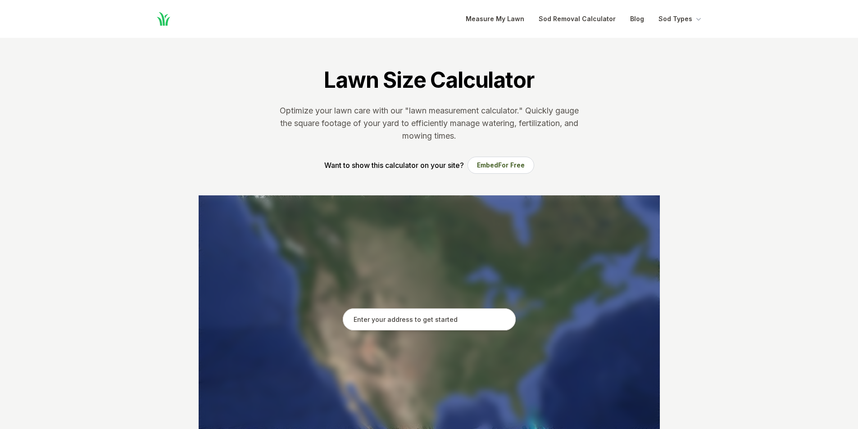
scroll to position [225, 0]
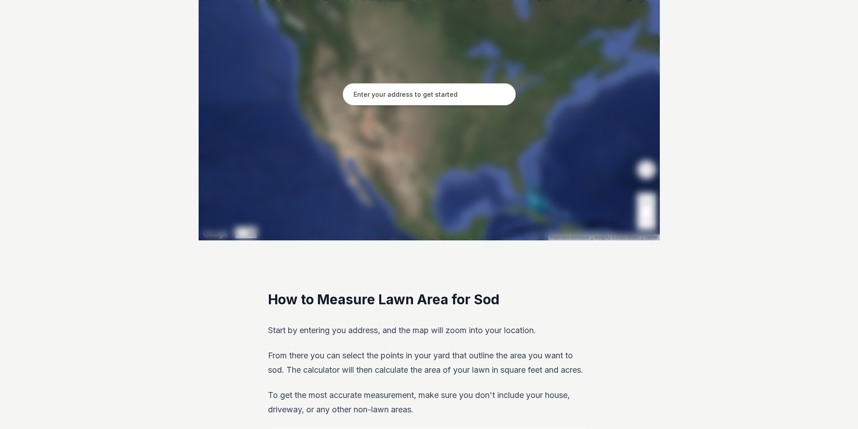
click at [384, 94] on input "text" at bounding box center [429, 94] width 173 height 23
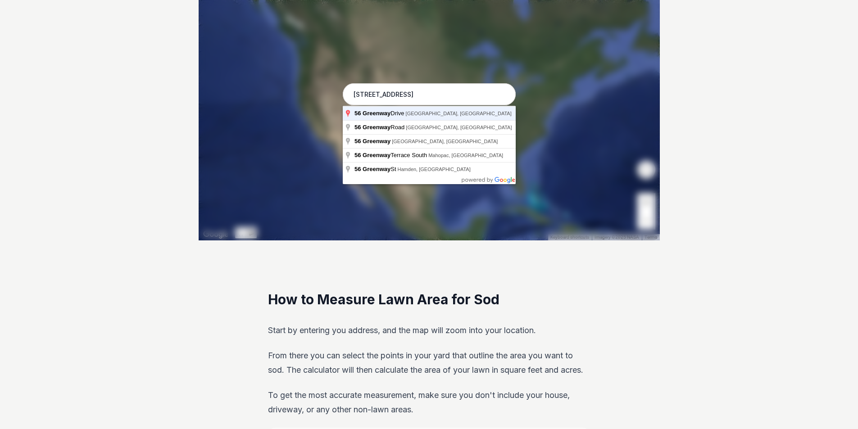
type input "[STREET_ADDRESS]"
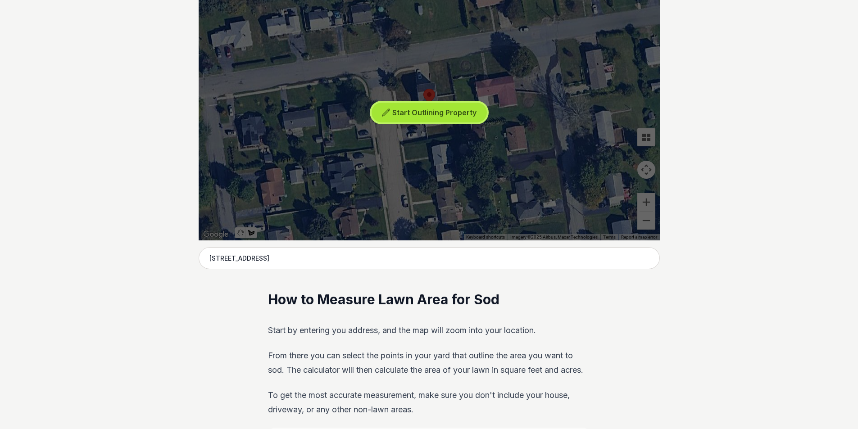
click at [426, 111] on span "Start Outlining Property" at bounding box center [434, 112] width 84 height 9
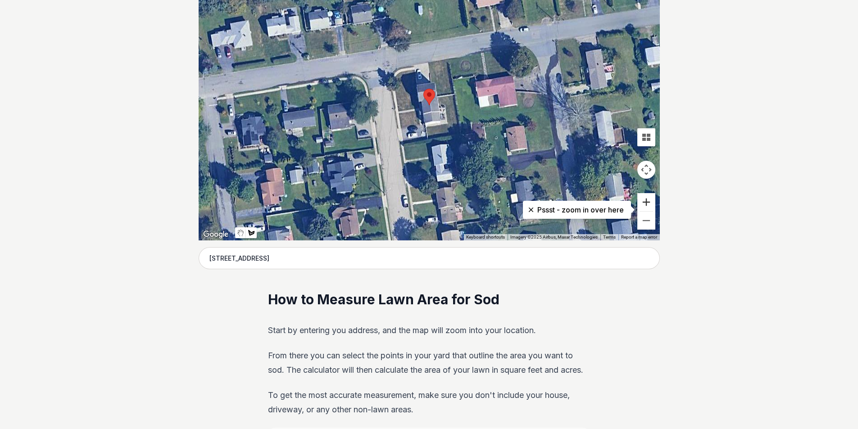
click at [642, 204] on button "Zoom in" at bounding box center [646, 202] width 18 height 18
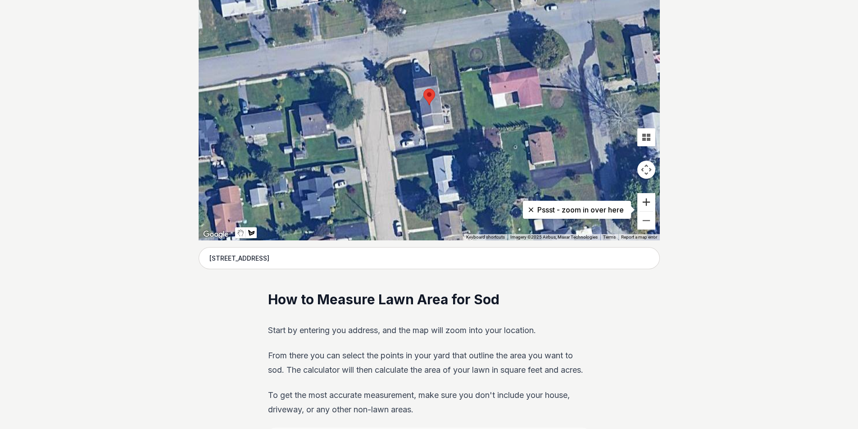
click at [642, 204] on button "Zoom in" at bounding box center [646, 202] width 18 height 18
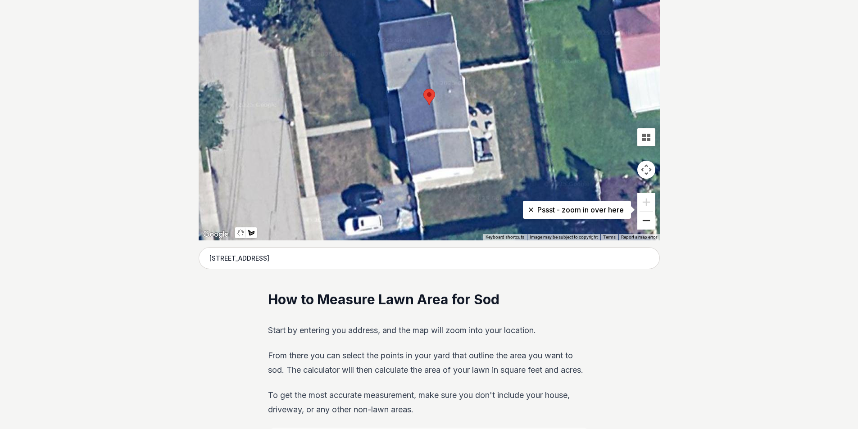
click at [644, 225] on button "Zoom out" at bounding box center [646, 221] width 18 height 18
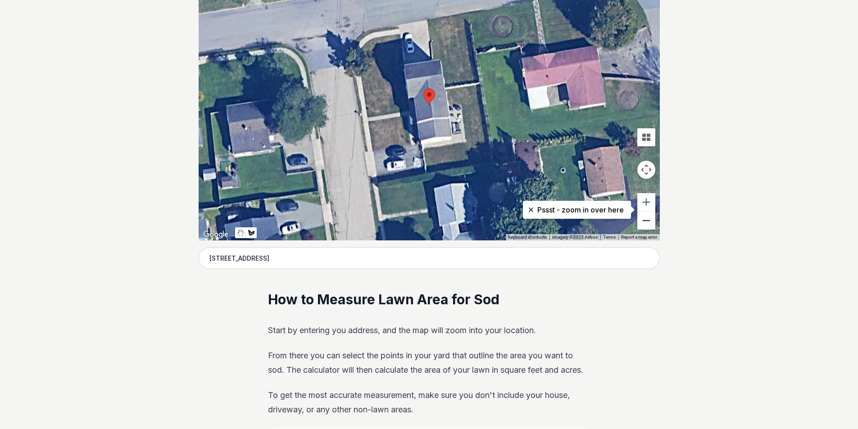
click at [644, 225] on button "Zoom out" at bounding box center [646, 221] width 18 height 18
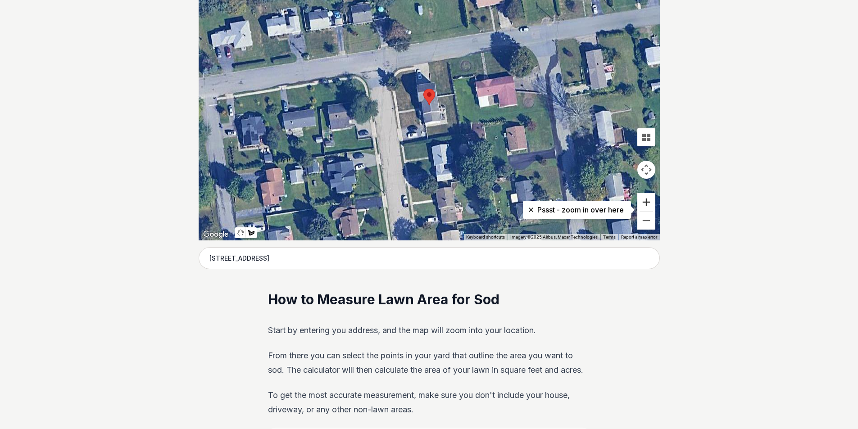
click at [645, 206] on button "Zoom in" at bounding box center [646, 202] width 18 height 18
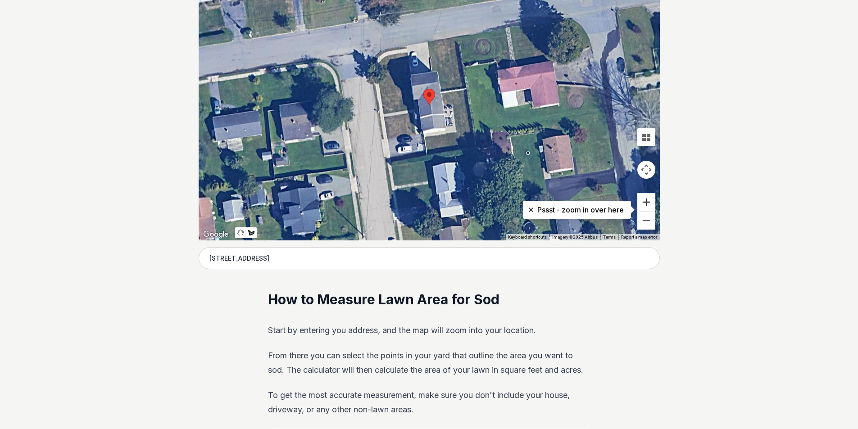
click at [645, 206] on button "Zoom in" at bounding box center [646, 202] width 18 height 18
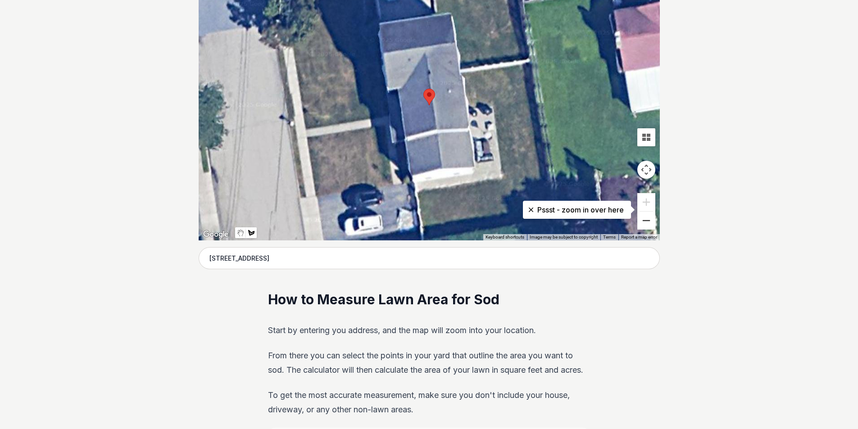
click at [646, 226] on button "Zoom out" at bounding box center [646, 221] width 18 height 18
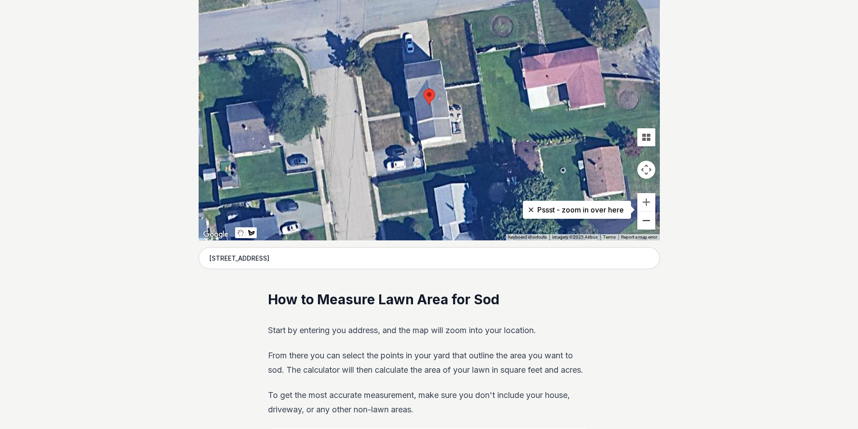
click at [646, 226] on button "Zoom out" at bounding box center [646, 221] width 18 height 18
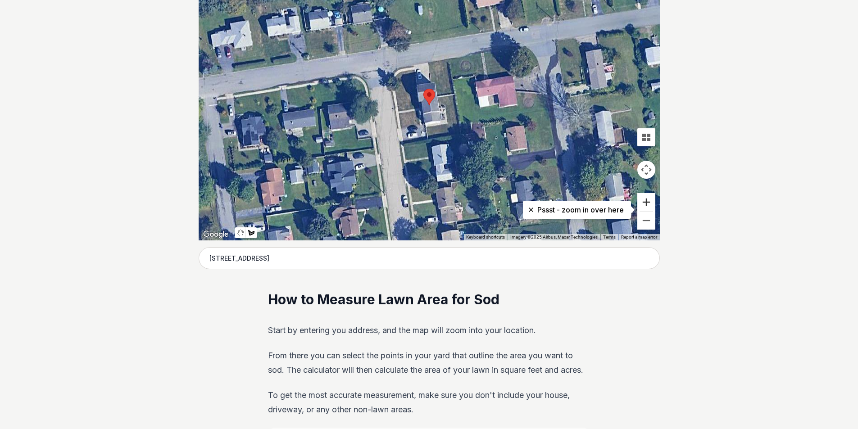
click at [648, 198] on button "Zoom in" at bounding box center [646, 202] width 18 height 18
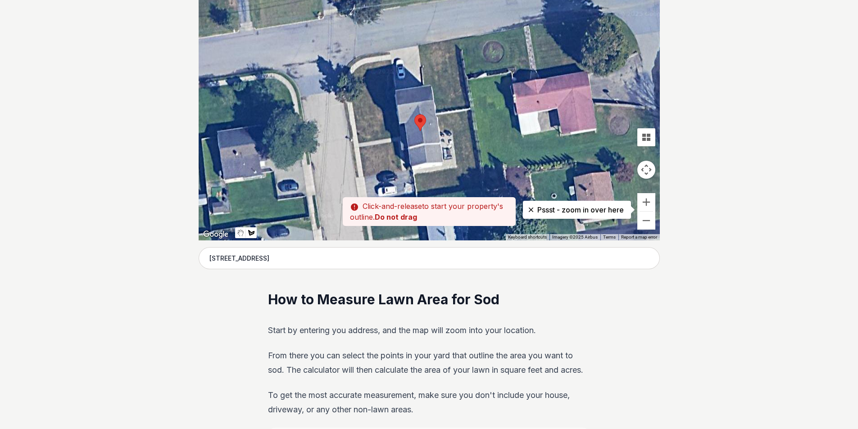
drag, startPoint x: 547, startPoint y: 89, endPoint x: 519, endPoint y: 205, distance: 119.7
click at [531, 136] on div at bounding box center [429, 105] width 461 height 270
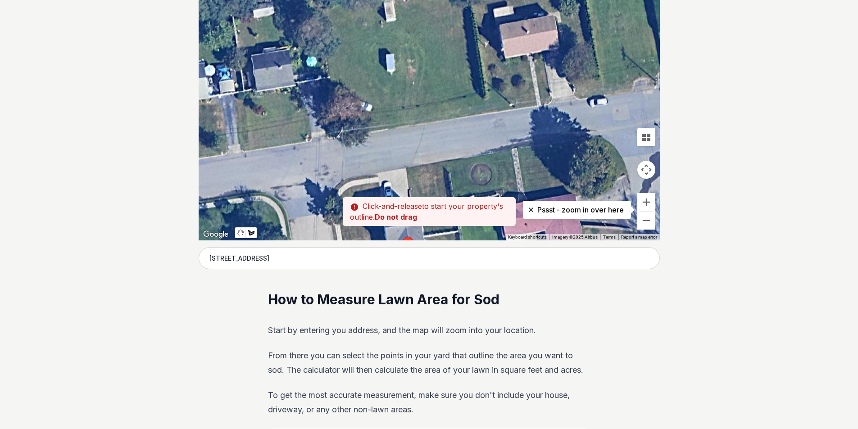
drag, startPoint x: 519, startPoint y: 205, endPoint x: 519, endPoint y: 257, distance: 51.8
click at [519, 240] on div "Pssst - zoom in over here ← Move left → Move right ↑ Move up ↓ Move down + Zoom…" at bounding box center [429, 105] width 461 height 270
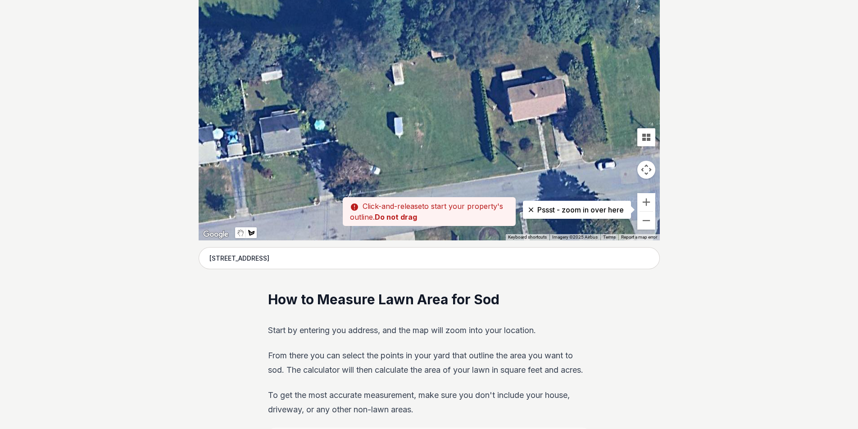
drag, startPoint x: 498, startPoint y: 118, endPoint x: 508, endPoint y: 189, distance: 71.4
click at [508, 189] on div at bounding box center [429, 105] width 461 height 270
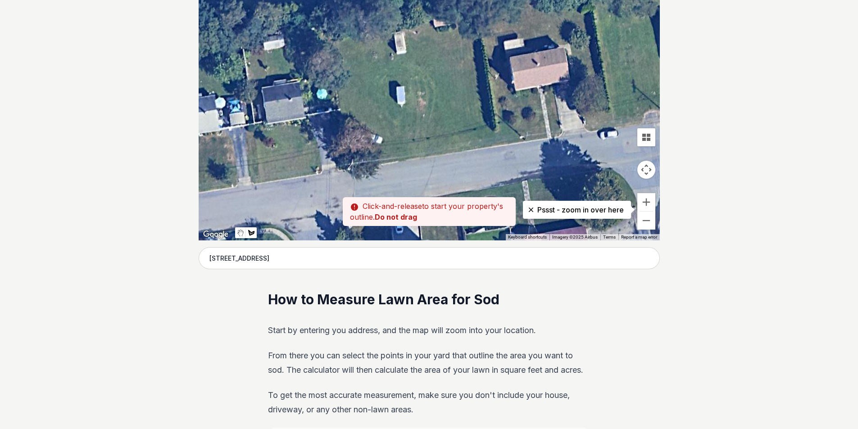
drag, startPoint x: 483, startPoint y: 186, endPoint x: 484, endPoint y: 147, distance: 39.2
click at [484, 148] on div at bounding box center [429, 105] width 461 height 270
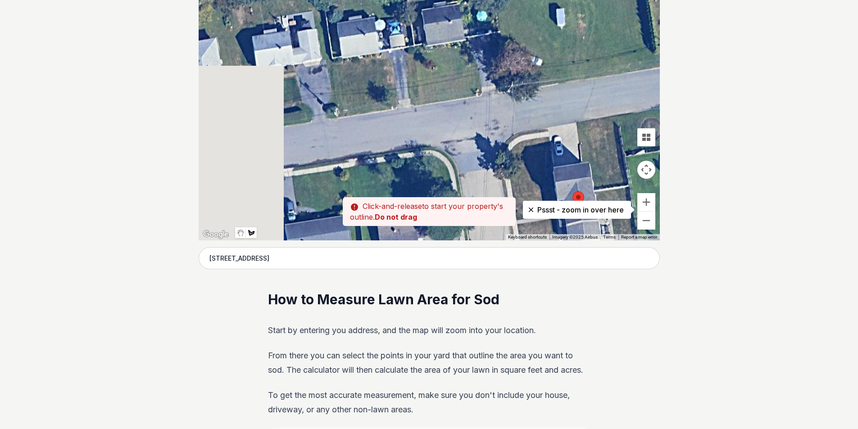
drag, startPoint x: 412, startPoint y: 179, endPoint x: 575, endPoint y: 101, distance: 180.5
click at [575, 100] on div at bounding box center [429, 105] width 461 height 270
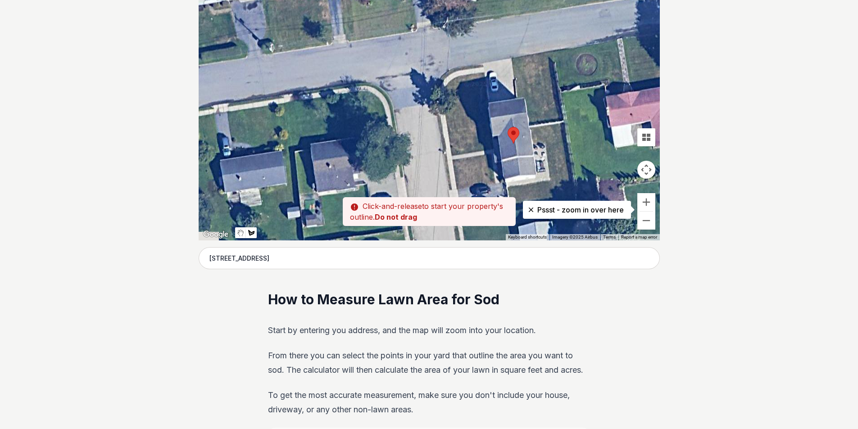
drag, startPoint x: 598, startPoint y: 159, endPoint x: 524, endPoint y: 86, distance: 104.4
click at [524, 86] on div at bounding box center [429, 105] width 461 height 270
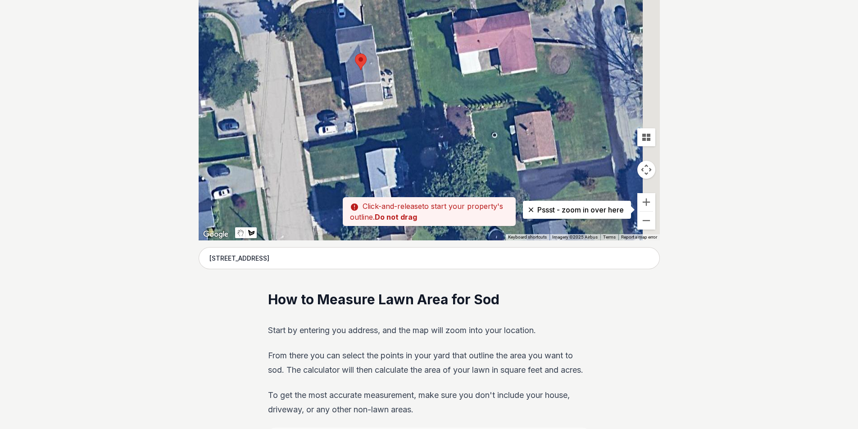
drag, startPoint x: 602, startPoint y: 131, endPoint x: 443, endPoint y: 65, distance: 172.3
click at [448, 61] on div at bounding box center [429, 105] width 461 height 270
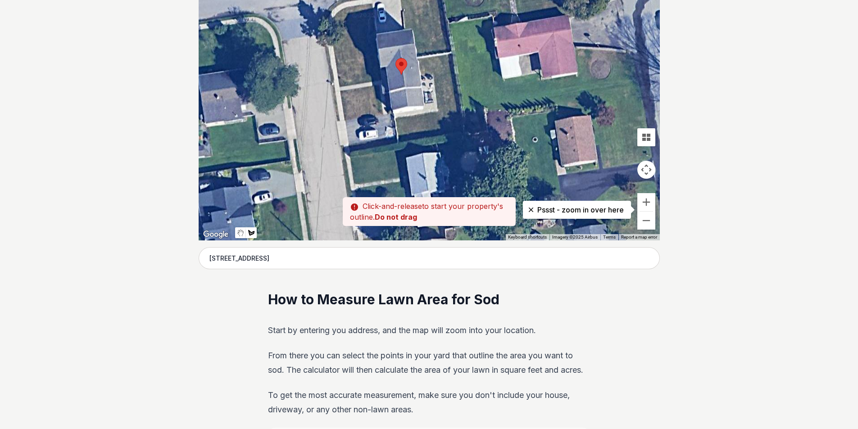
drag, startPoint x: 476, startPoint y: 107, endPoint x: 446, endPoint y: 104, distance: 29.8
click at [476, 106] on div at bounding box center [429, 105] width 461 height 270
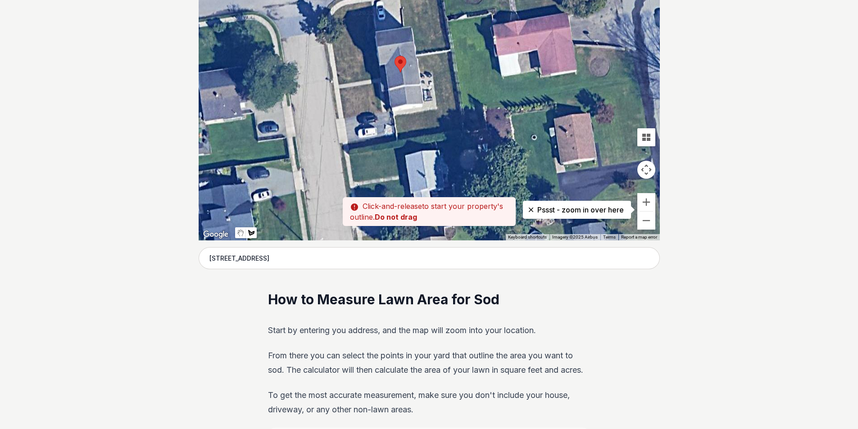
click at [339, 89] on div at bounding box center [429, 105] width 461 height 270
click at [352, 99] on div at bounding box center [429, 105] width 461 height 270
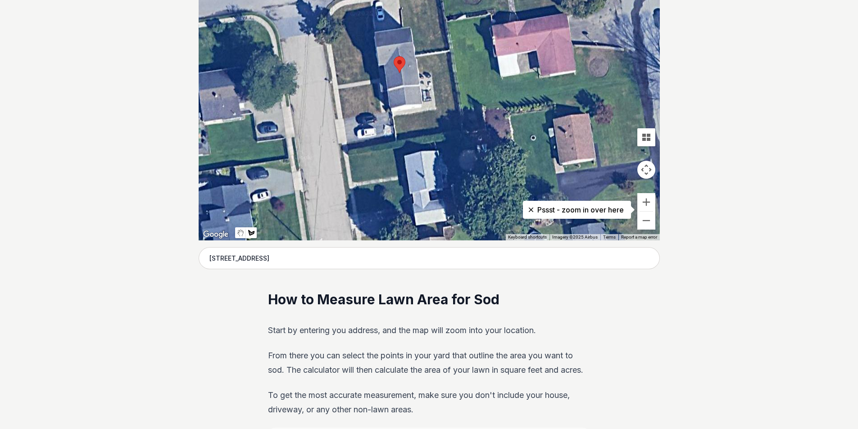
click at [352, 99] on div at bounding box center [429, 105] width 461 height 270
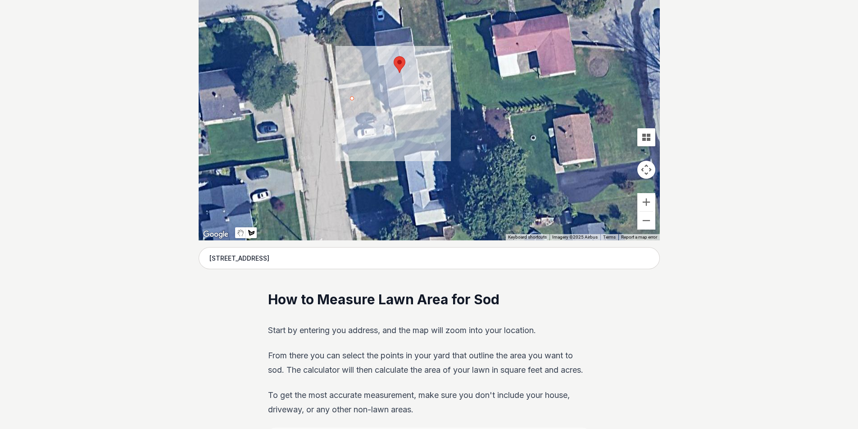
click at [344, 118] on div at bounding box center [429, 105] width 461 height 270
click at [382, 112] on div at bounding box center [429, 105] width 461 height 270
click at [378, 81] on div at bounding box center [429, 105] width 461 height 270
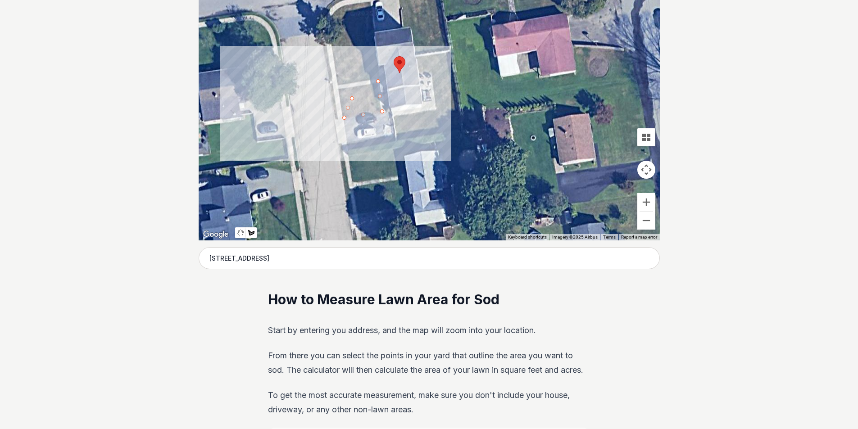
click at [337, 89] on div at bounding box center [429, 105] width 461 height 270
click at [344, 118] on div at bounding box center [429, 105] width 461 height 270
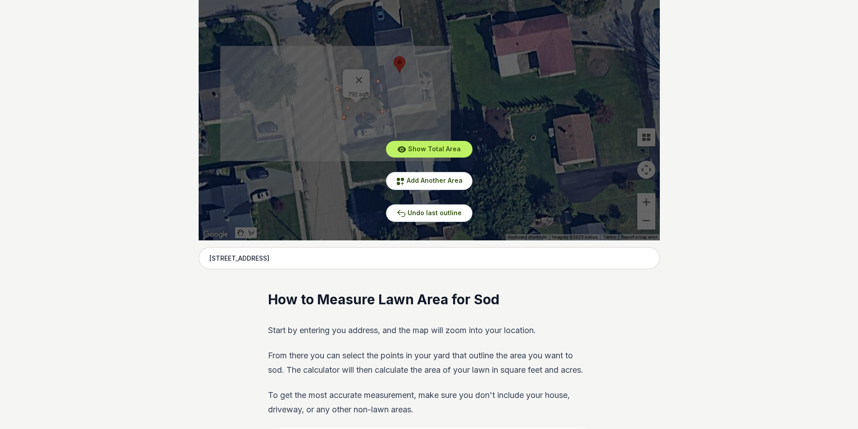
click at [503, 121] on div "Show Total Area Add Another Area Undo last outline" at bounding box center [429, 105] width 461 height 270
click at [361, 74] on div "Show Total Area Add Another Area Undo last outline" at bounding box center [429, 105] width 461 height 270
click at [362, 76] on div "Show Total Area Add Another Area Undo last outline" at bounding box center [429, 105] width 461 height 270
click at [487, 104] on div "Show Total Area Add Another Area Undo last outline" at bounding box center [429, 105] width 461 height 270
click at [458, 145] on button "Show Total Area" at bounding box center [429, 149] width 86 height 17
